Goal: Task Accomplishment & Management: Complete application form

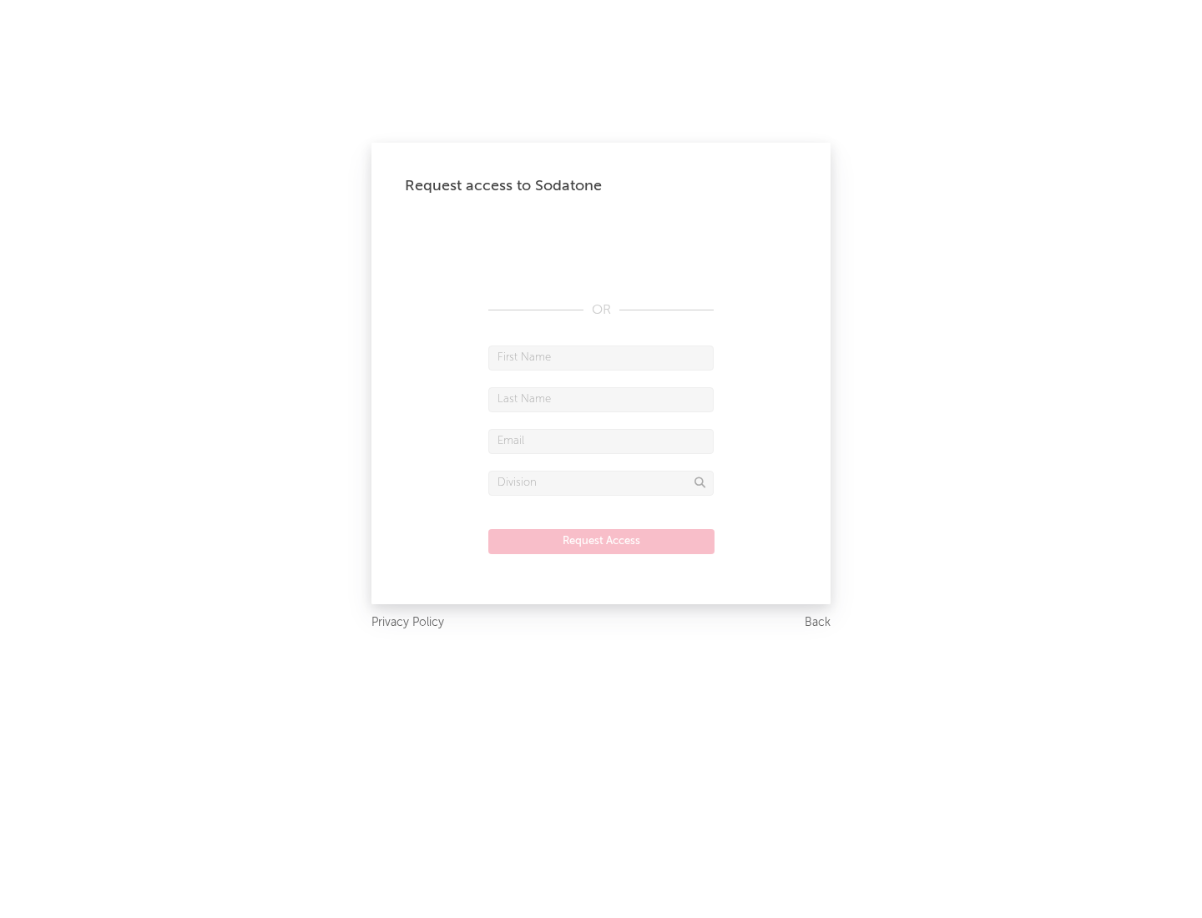
click at [601, 357] on input "text" at bounding box center [600, 357] width 225 height 25
type input "[PERSON_NAME]"
click at [601, 399] on input "text" at bounding box center [600, 399] width 225 height 25
type input "[PERSON_NAME]"
click at [601, 441] on input "text" at bounding box center [600, 441] width 225 height 25
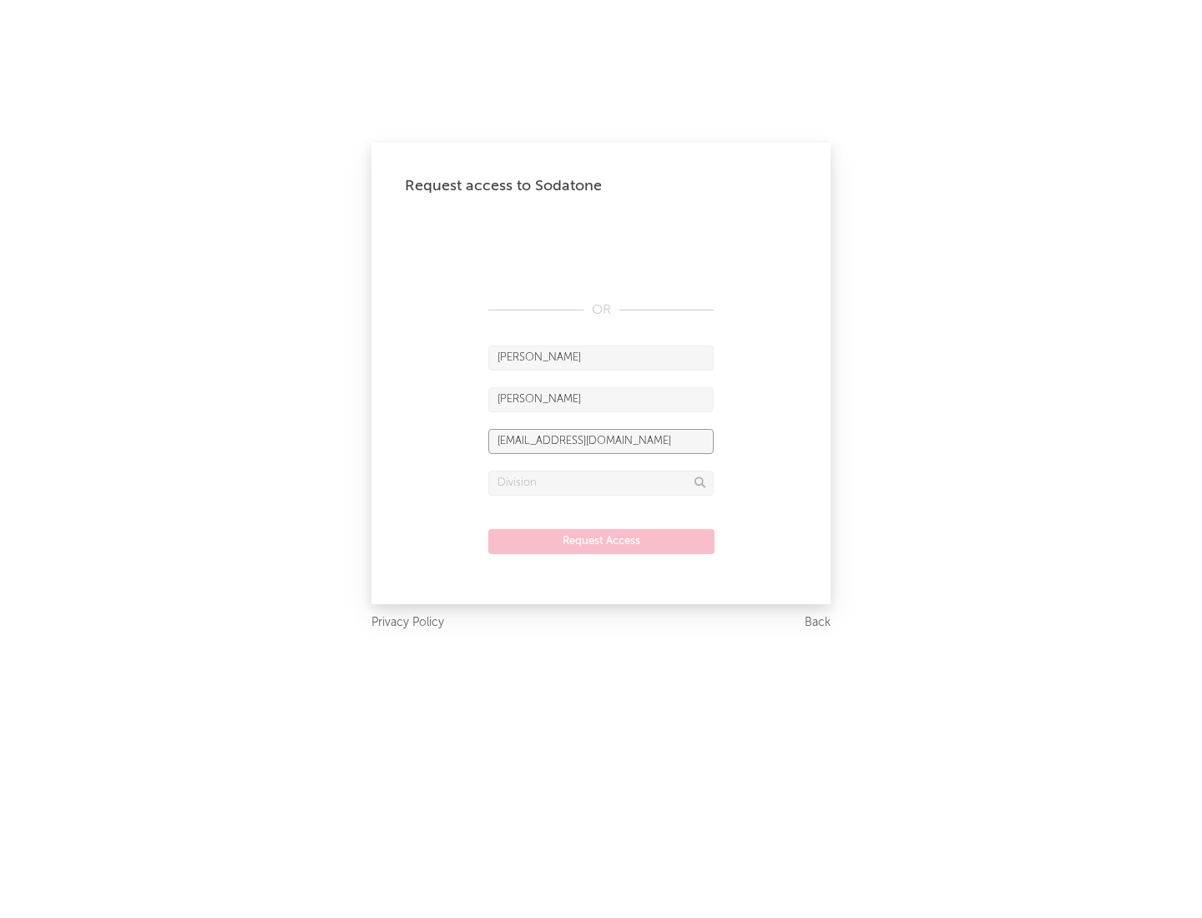
type input "[EMAIL_ADDRESS][DOMAIN_NAME]"
click at [601, 482] on input "text" at bounding box center [600, 483] width 225 height 25
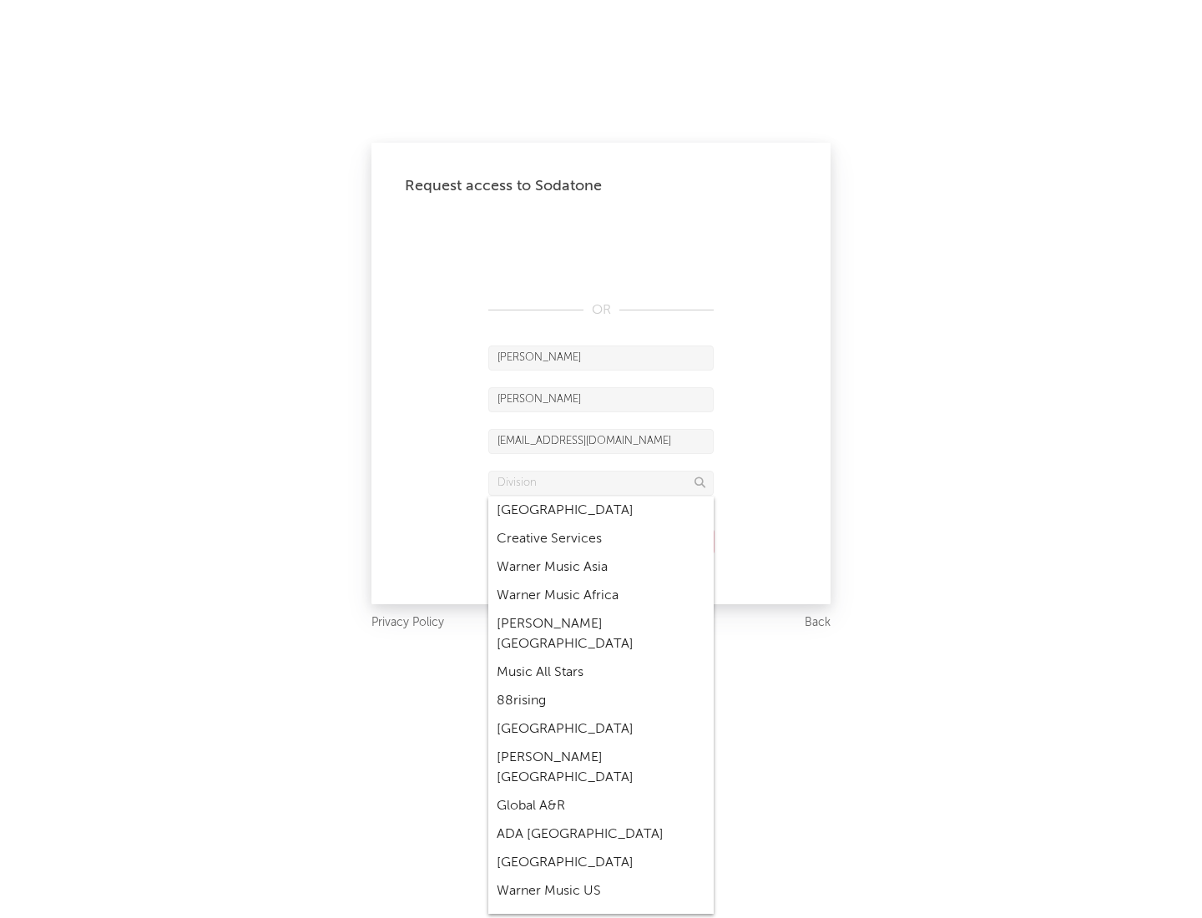
click at [601, 658] on div "Music All Stars" at bounding box center [600, 672] width 225 height 28
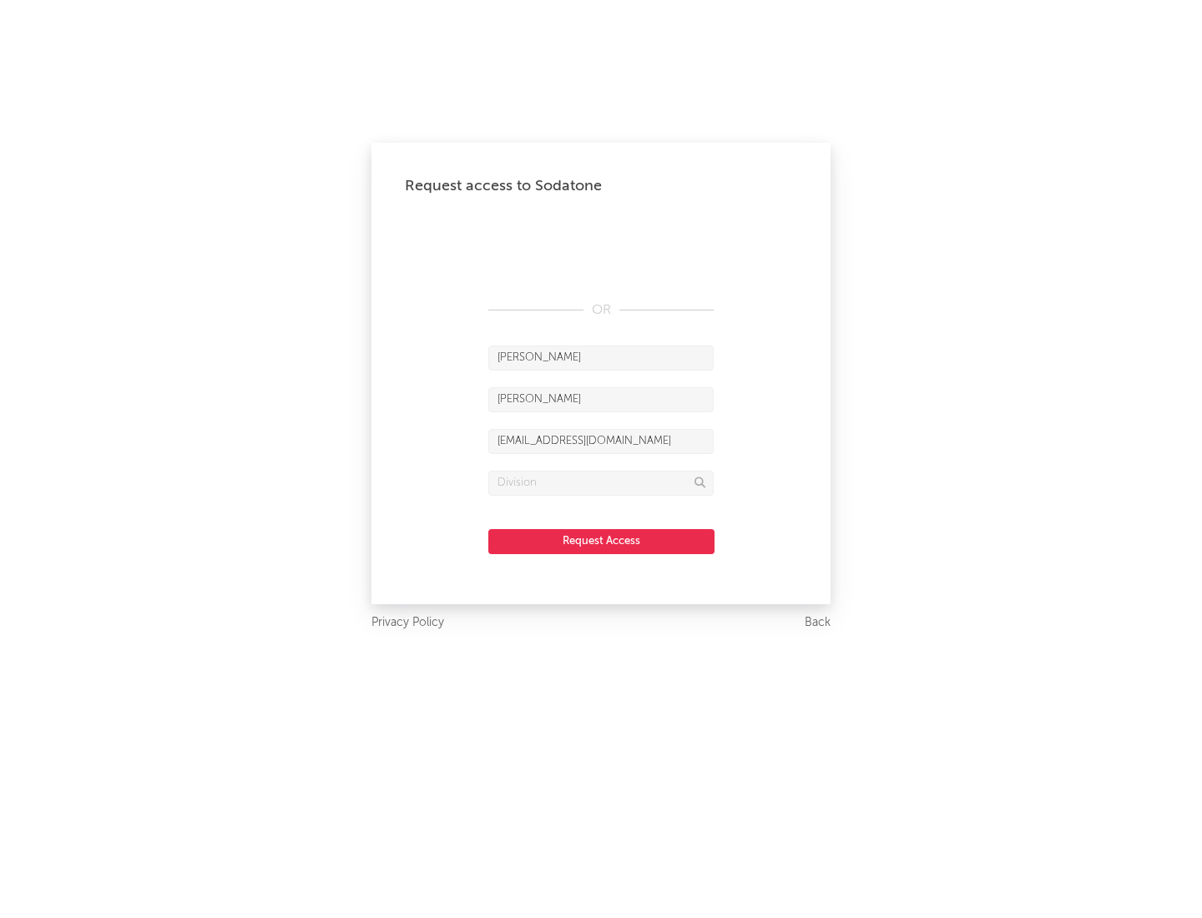
type input "Music All Stars"
click at [601, 541] on button "Request Access" at bounding box center [601, 541] width 226 height 25
